Goal: Information Seeking & Learning: Learn about a topic

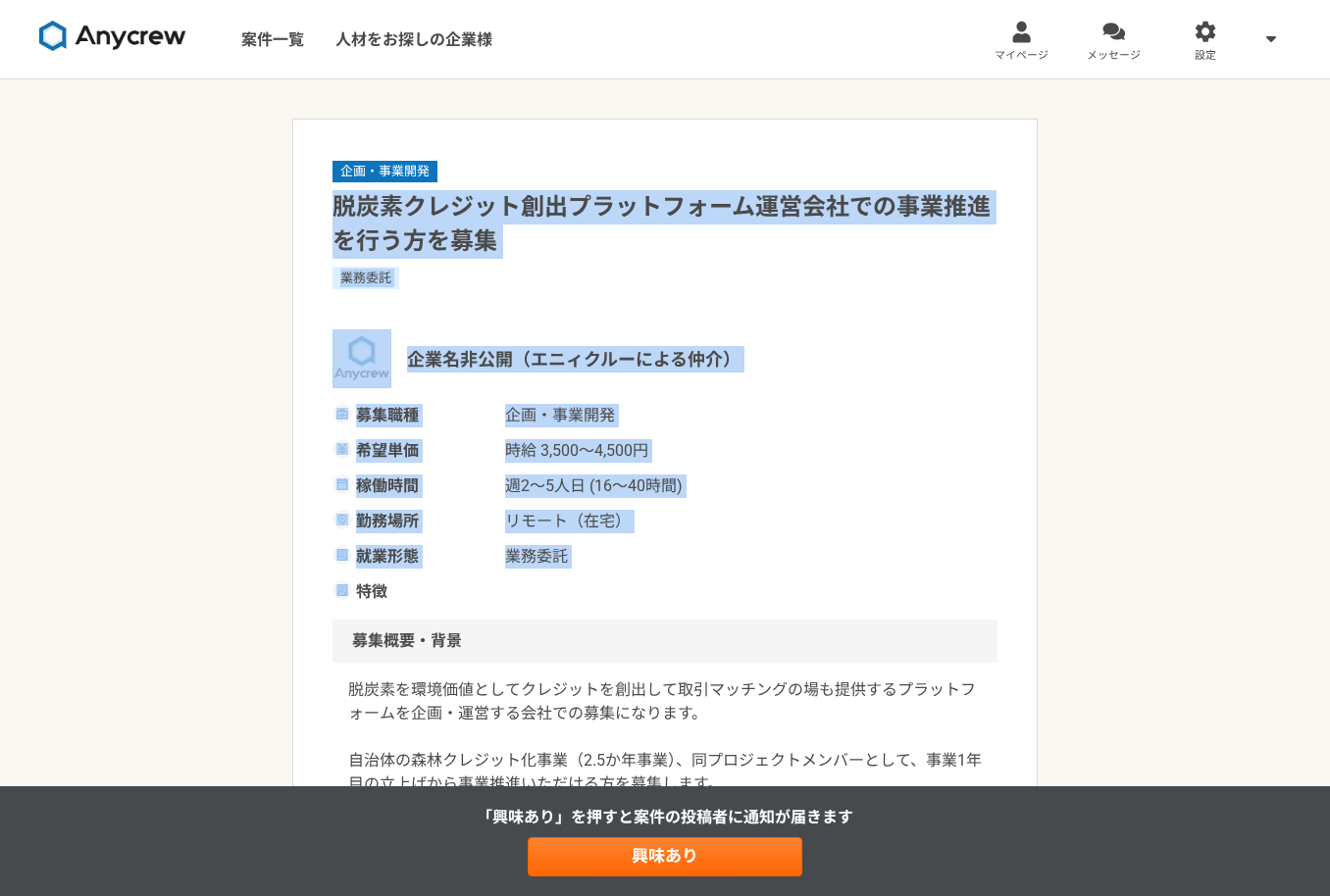
drag, startPoint x: 332, startPoint y: 204, endPoint x: 994, endPoint y: 585, distance: 763.8
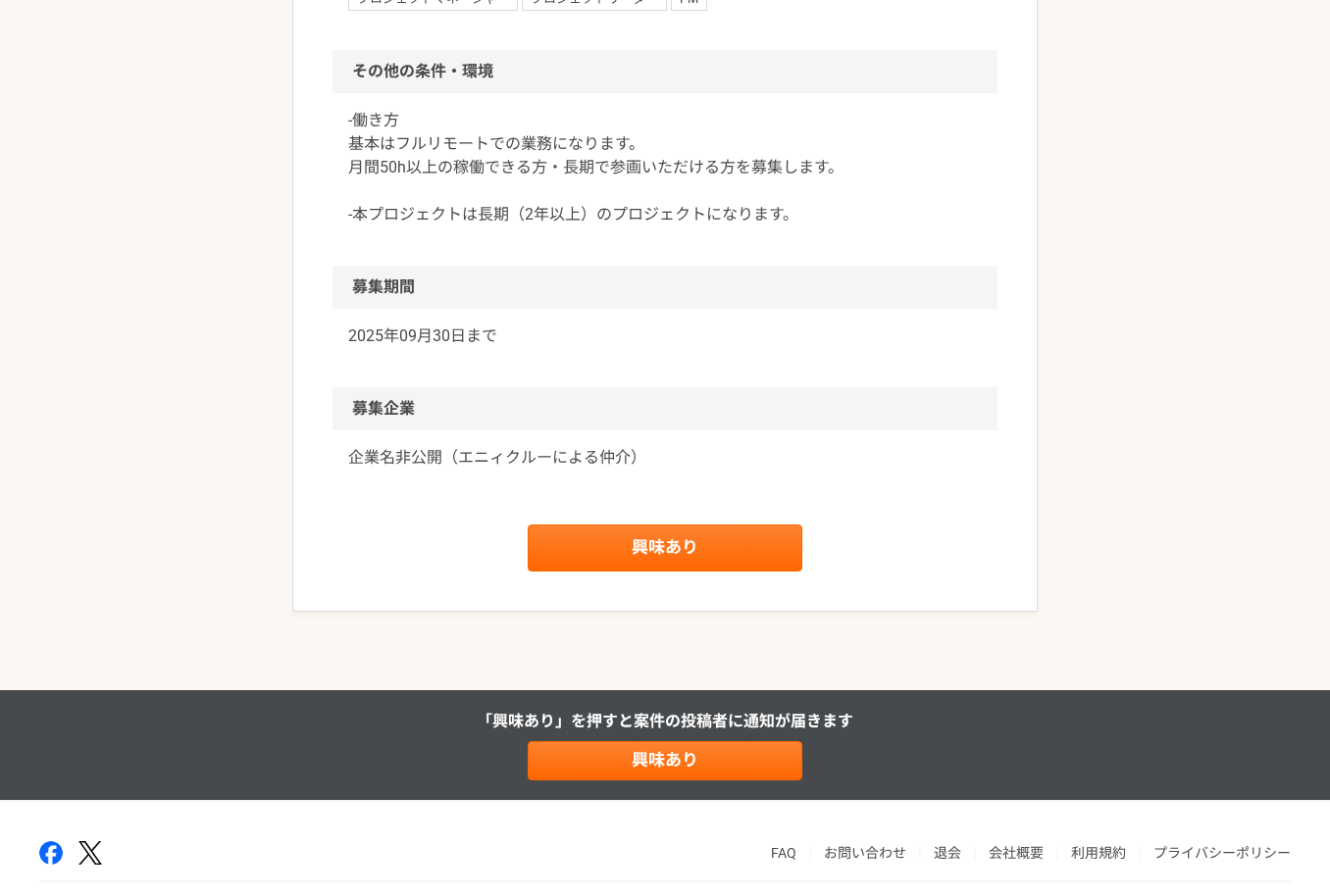
scroll to position [1846, 0]
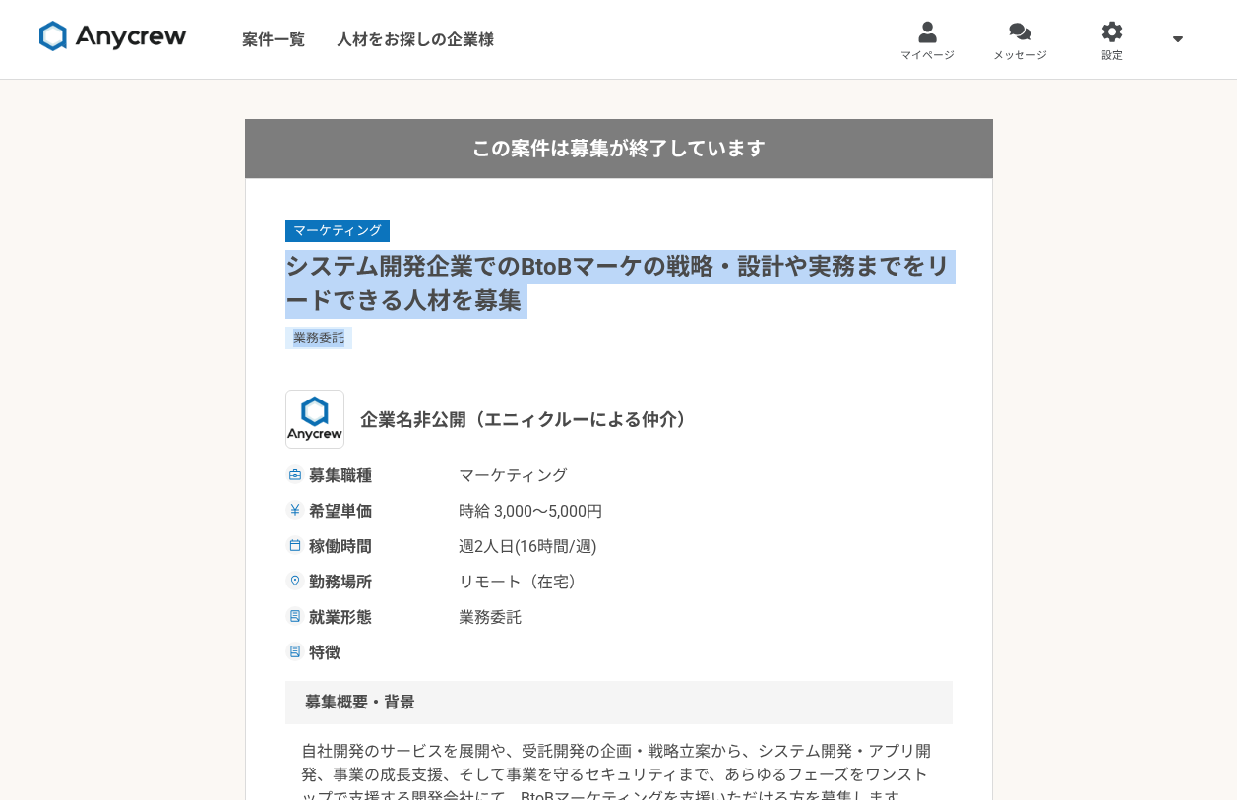
drag, startPoint x: 274, startPoint y: 263, endPoint x: 563, endPoint y: 329, distance: 295.7
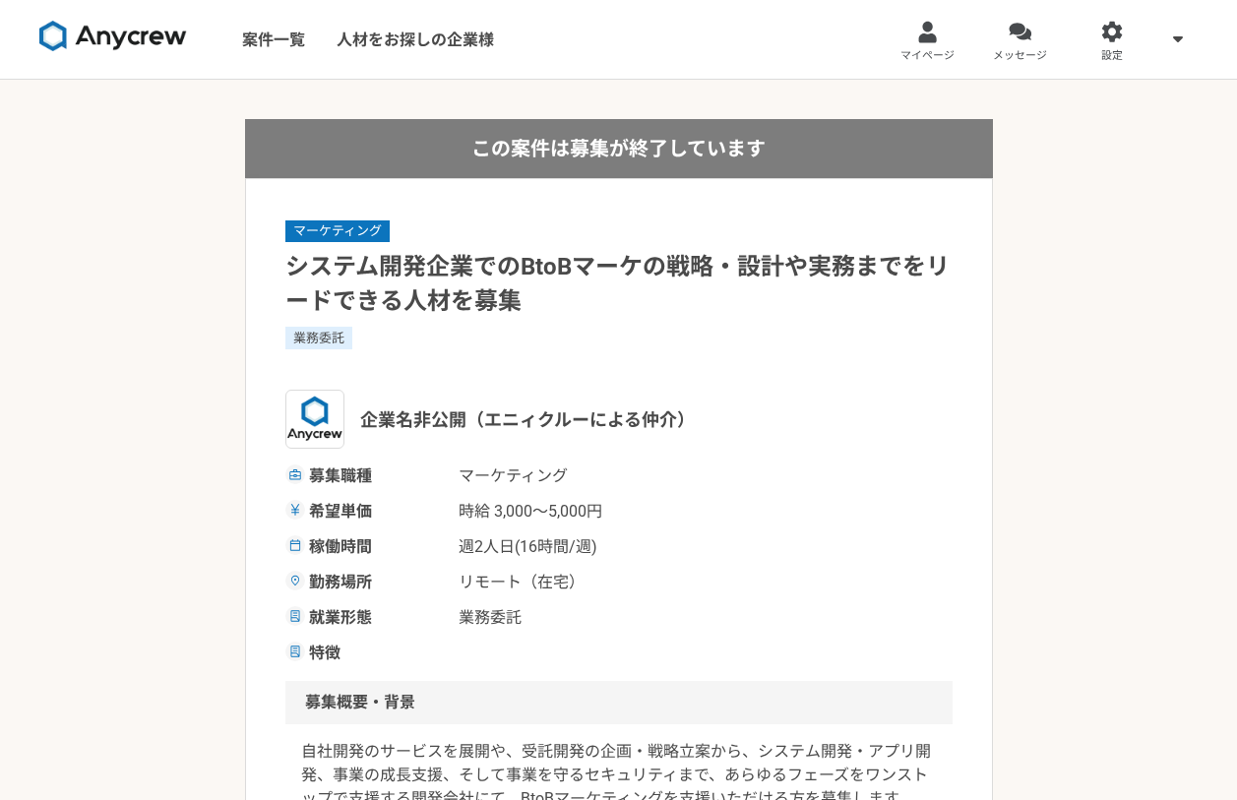
click at [552, 309] on h1 "システム開発企業でのBtoBマーケの戦略・設計や実務までをリードできる人材を募集" at bounding box center [618, 284] width 667 height 69
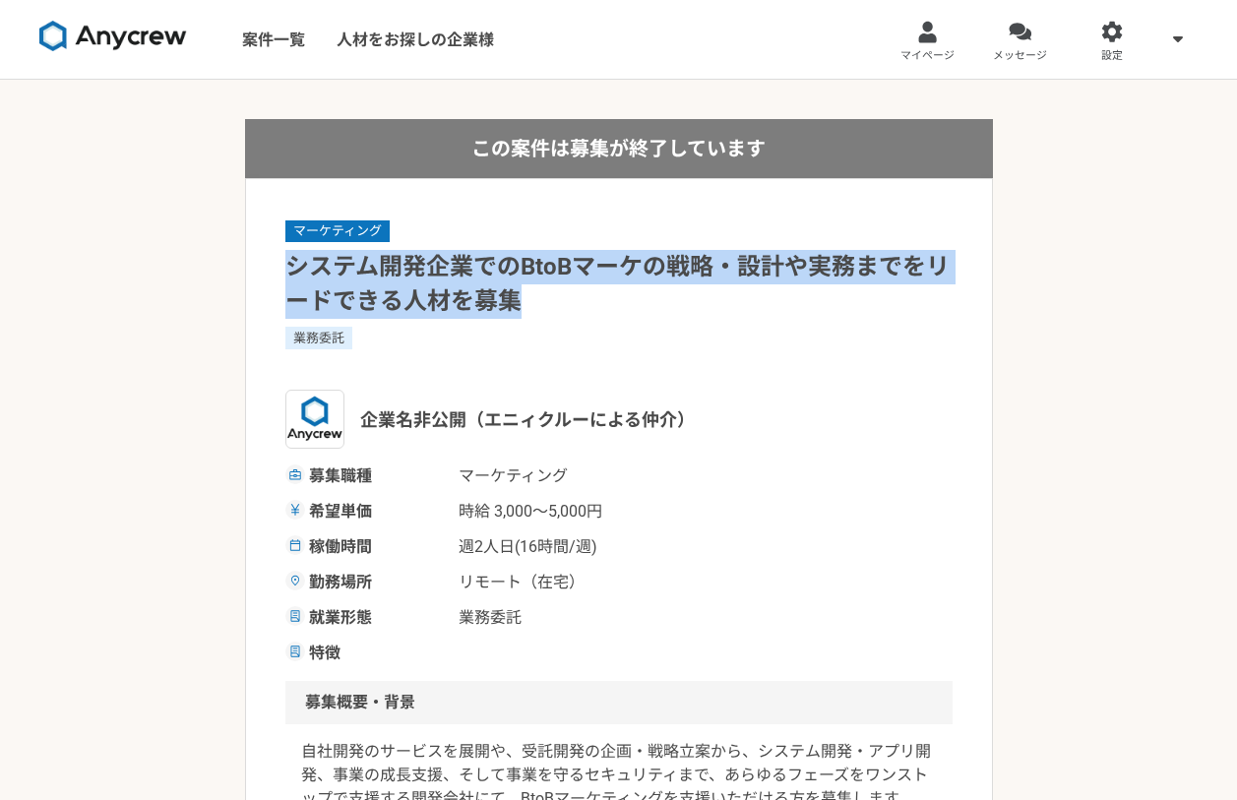
drag, startPoint x: 527, startPoint y: 295, endPoint x: 601, endPoint y: 139, distance: 172.9
click at [292, 270] on h1 "システム開発企業でのBtoBマーケの戦略・設計や実務までをリードできる人材を募集" at bounding box center [618, 284] width 667 height 69
copy h1 "システム開発企業でのBtoBマーケの戦略・設計や実務までをリードできる人材を募集"
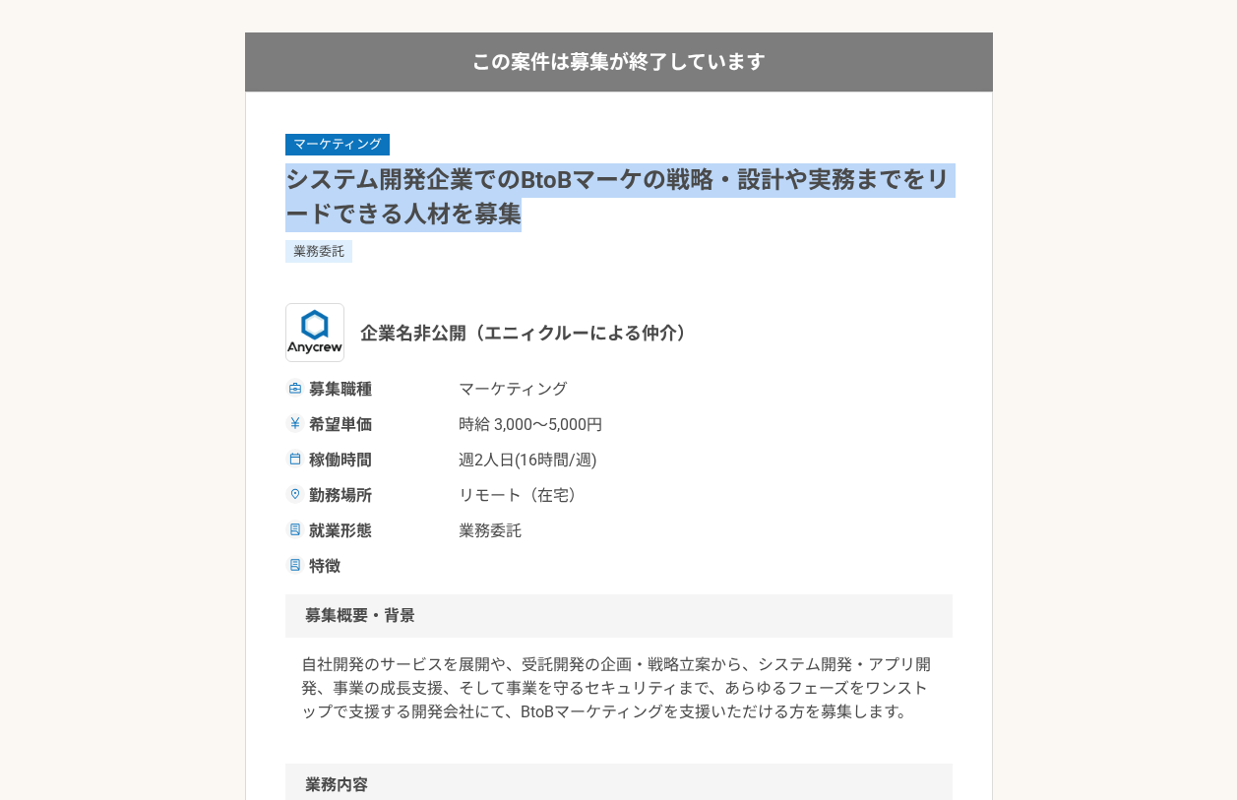
scroll to position [378, 0]
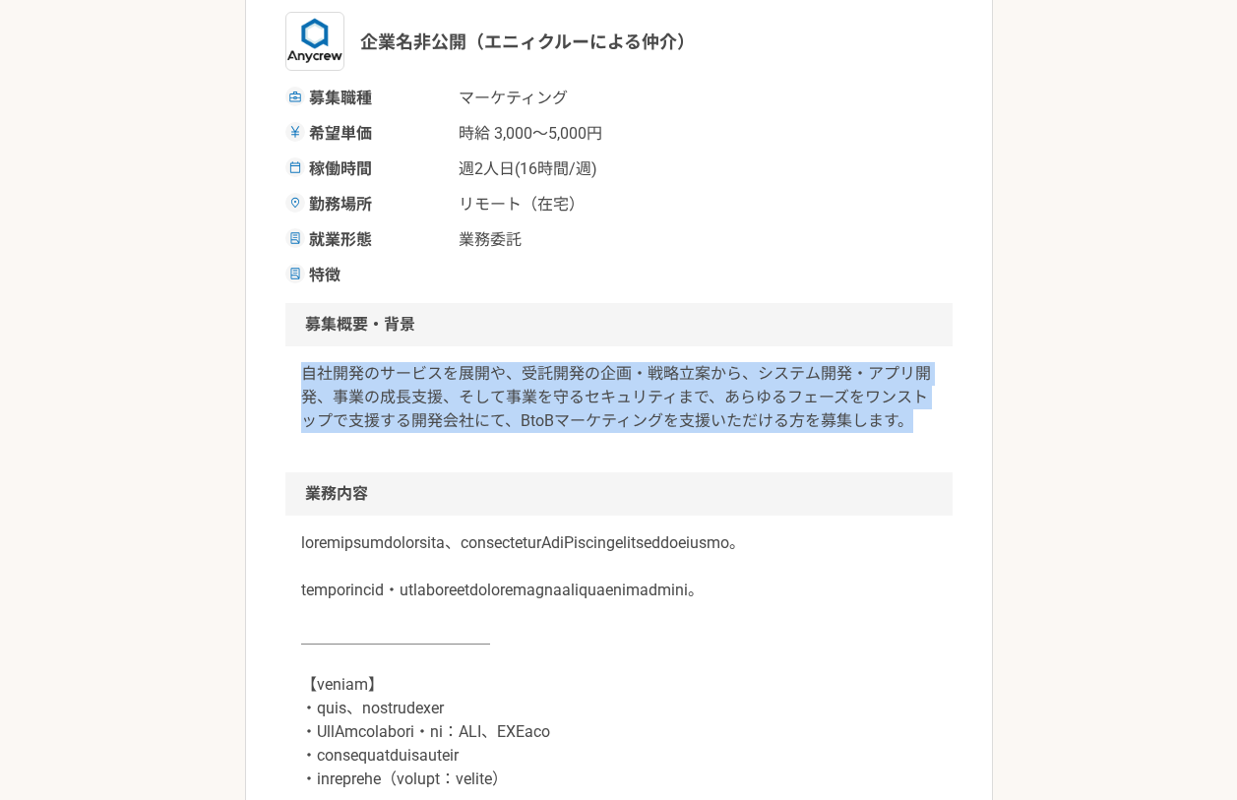
drag, startPoint x: 303, startPoint y: 370, endPoint x: 907, endPoint y: 424, distance: 606.5
click at [907, 424] on div "自社開発のサービスを展開や、受託開発の企画・戦略立案から、システム開発・アプリ開発、事業の成長支援、そして事業を守るセキュリティまで、あらゆるフェーズをワンス…" at bounding box center [618, 409] width 667 height 126
copy p "自社開発のサービスを展開や、受託開発の企画・戦略立案から、システム開発・アプリ開発、事業の成長支援、そして事業を守るセキュリティまで、あらゆるフェーズをワンス…"
